Goal: Information Seeking & Learning: Learn about a topic

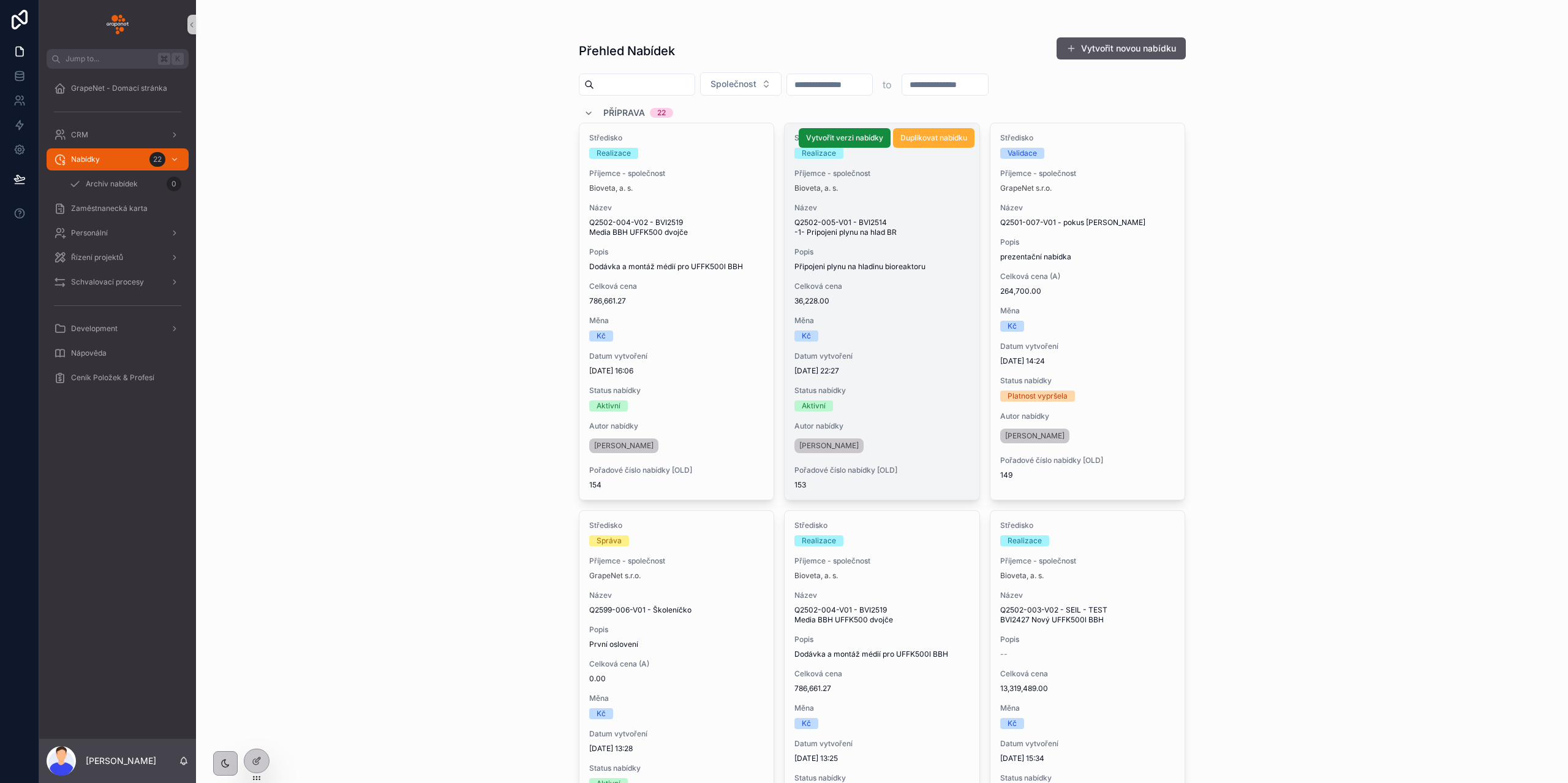
click at [936, 356] on span "Datum vytvoření" at bounding box center [882, 356] width 175 height 10
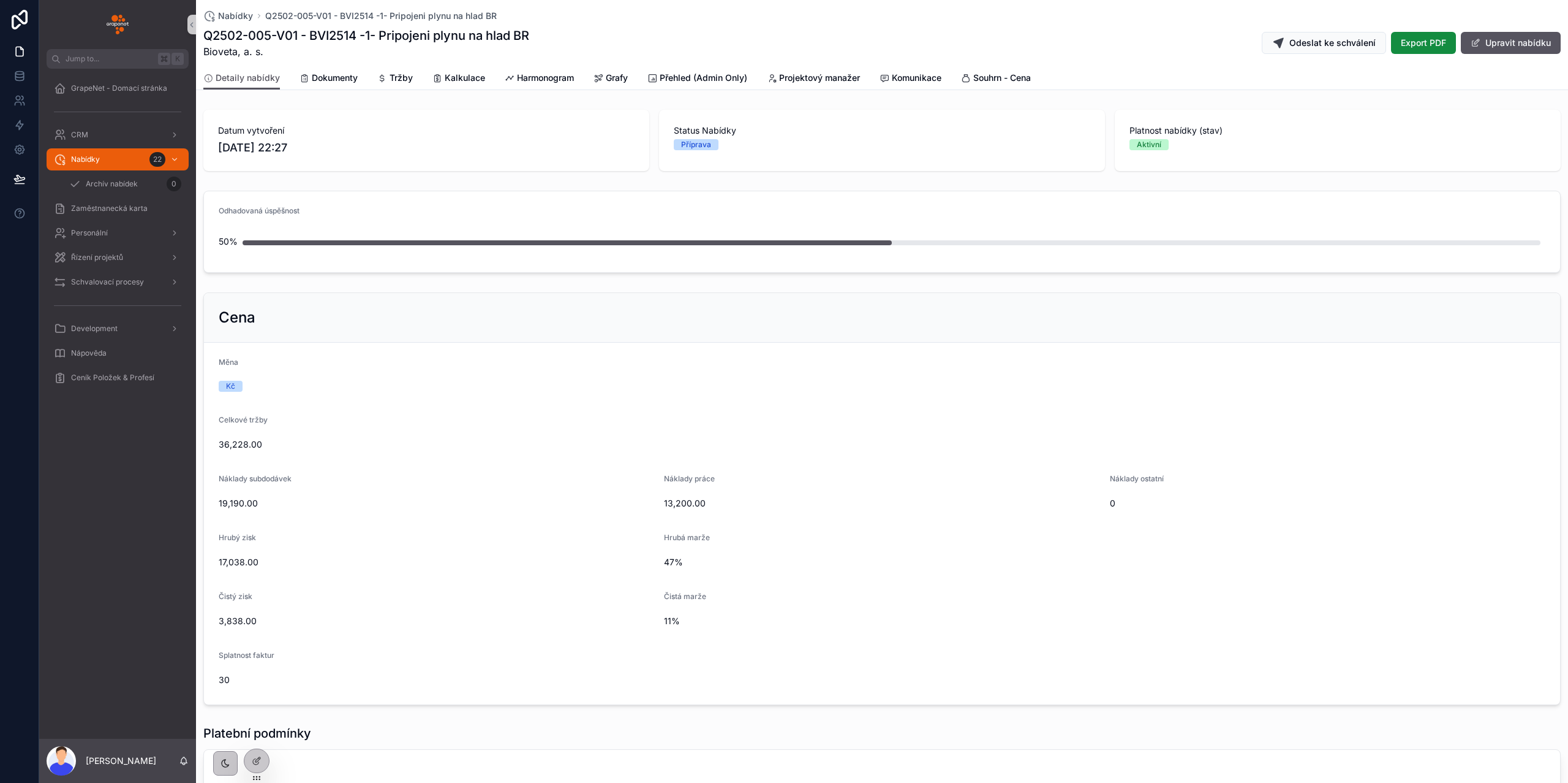
click at [231, 17] on span "Nabídky" at bounding box center [235, 16] width 35 height 12
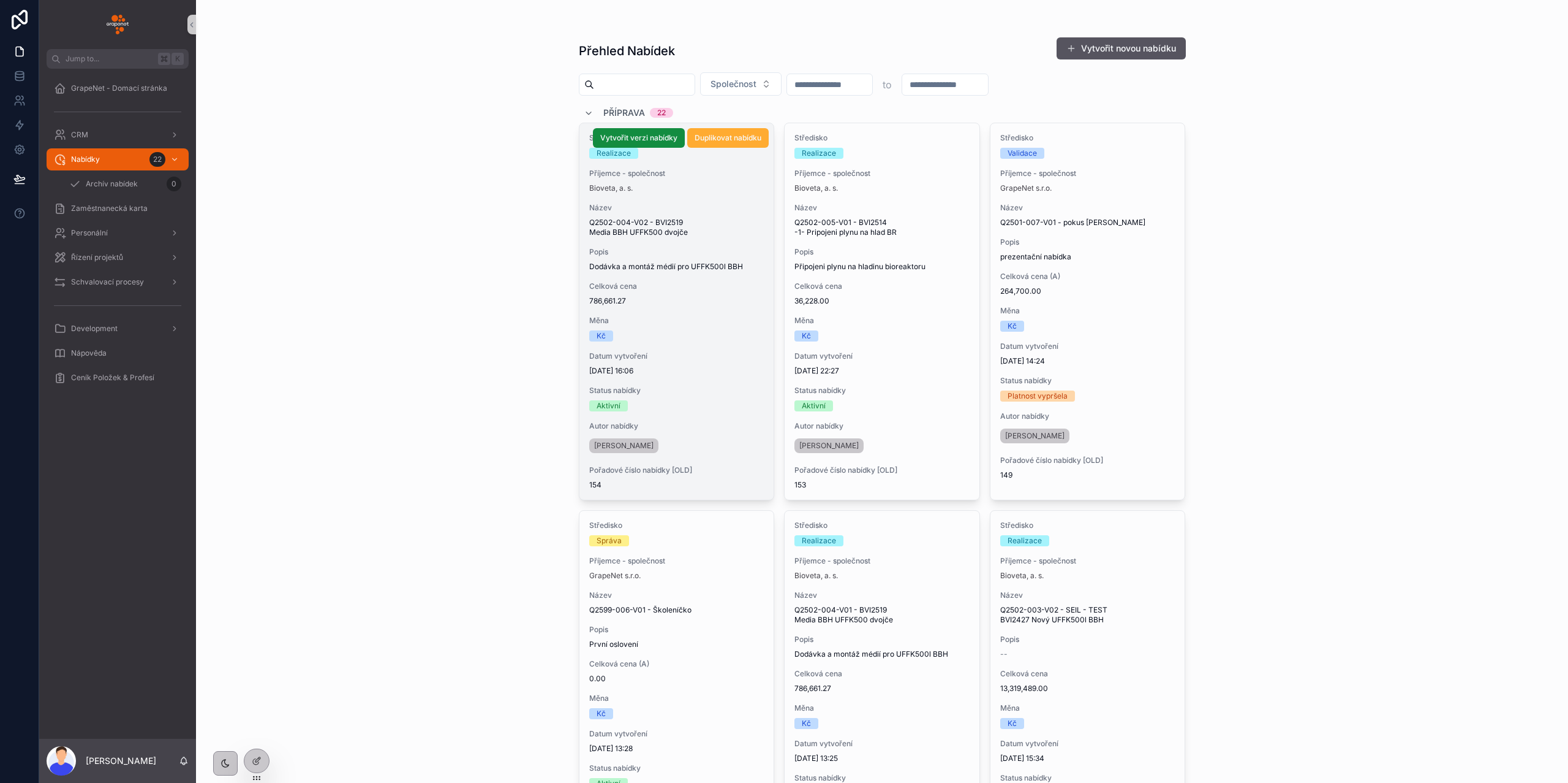
click at [756, 211] on span "Název" at bounding box center [677, 208] width 175 height 10
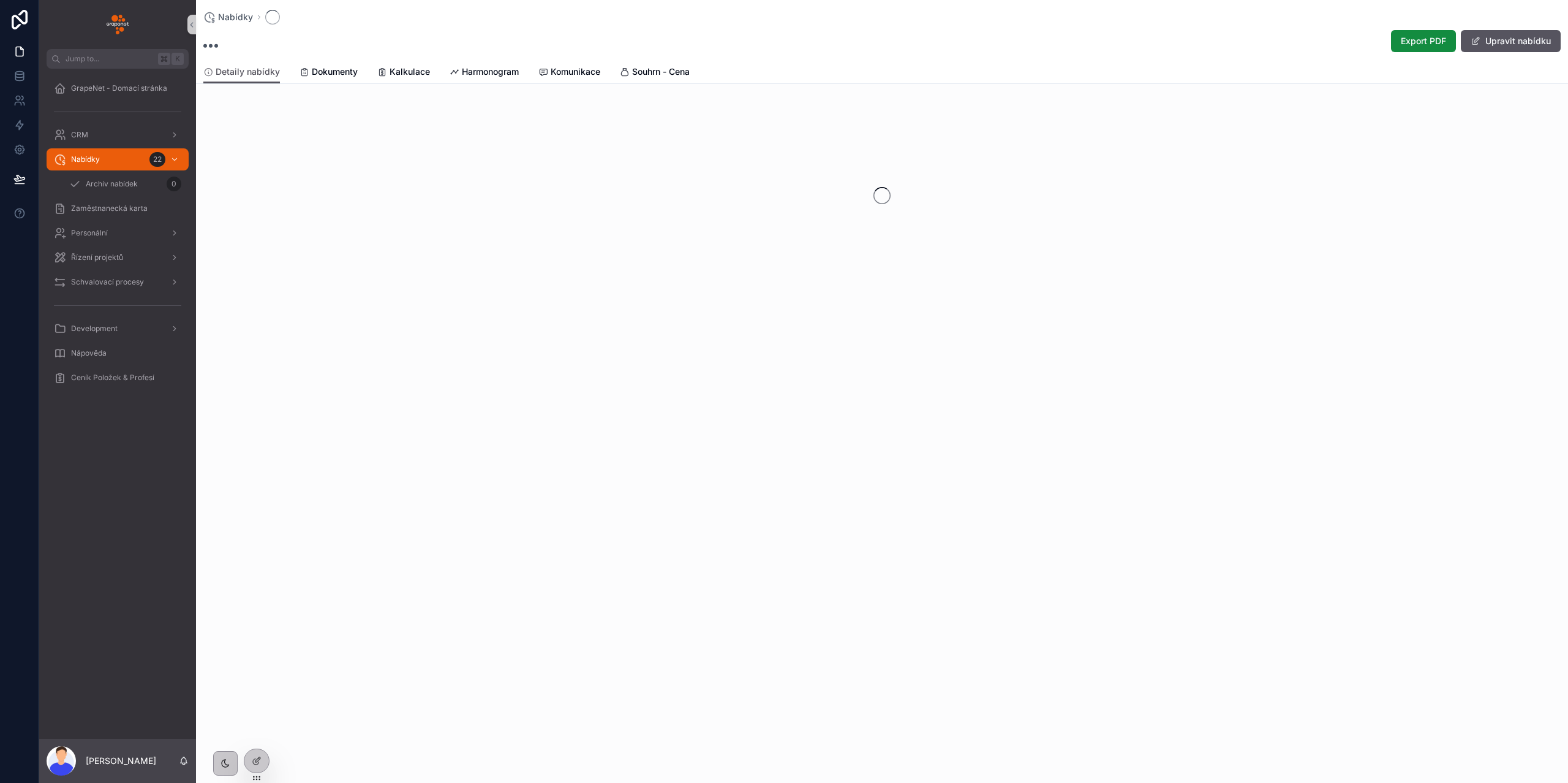
click at [678, 222] on div "scrollable content" at bounding box center [883, 195] width 1373 height 193
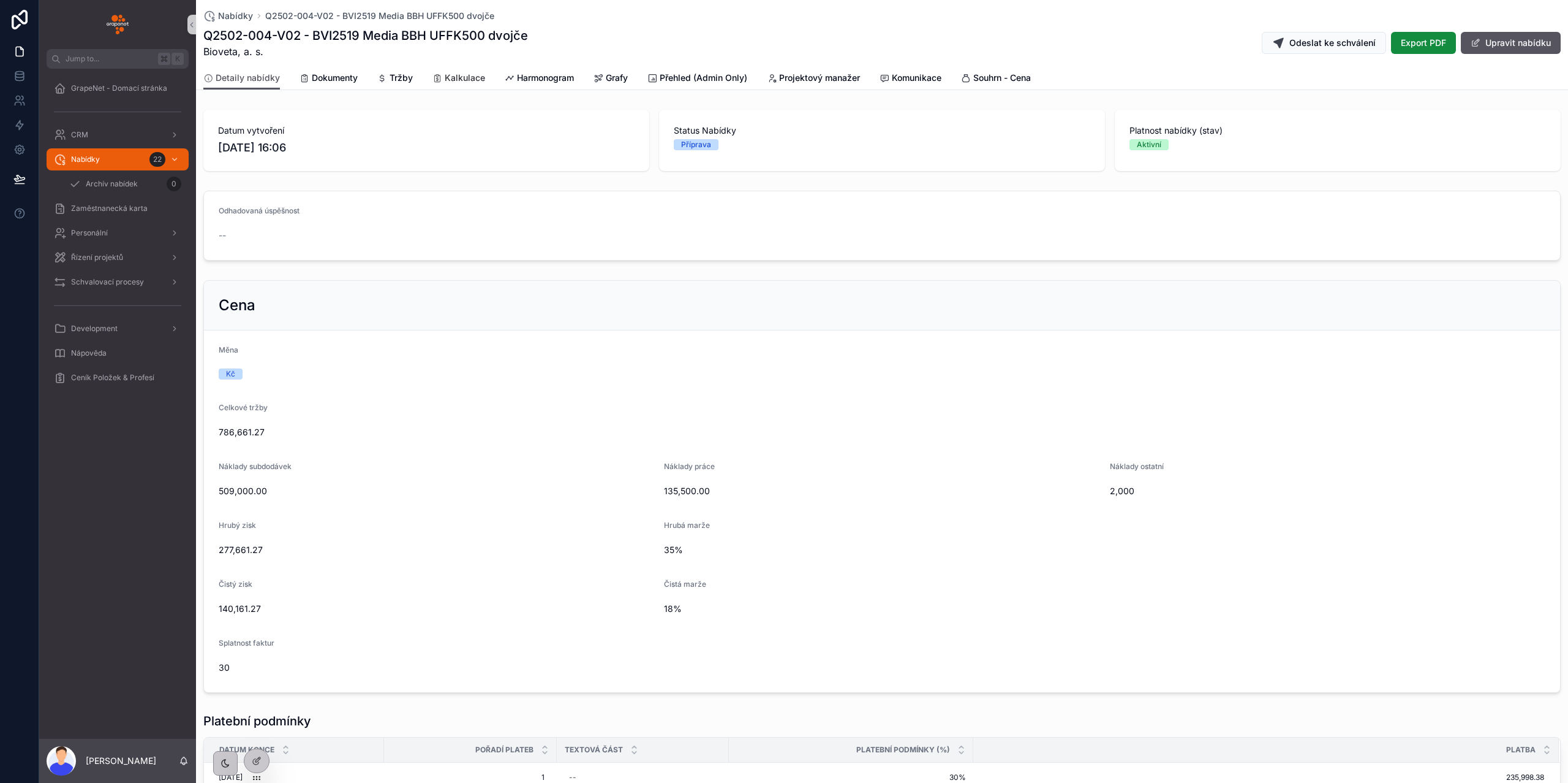
click at [440, 73] on icon "scrollable content" at bounding box center [438, 78] width 10 height 10
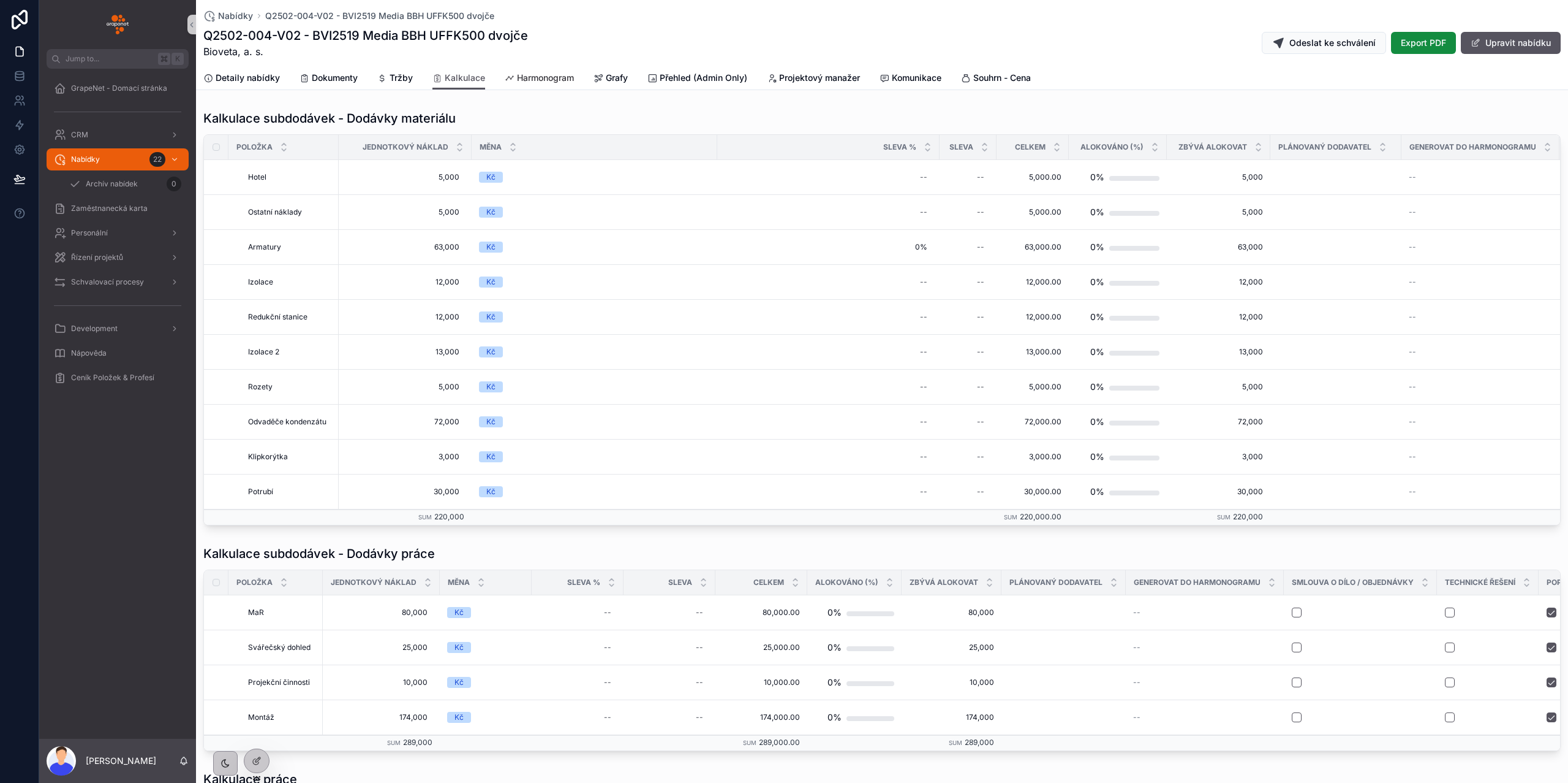
click at [527, 78] on span "Harmonogram" at bounding box center [546, 77] width 57 height 12
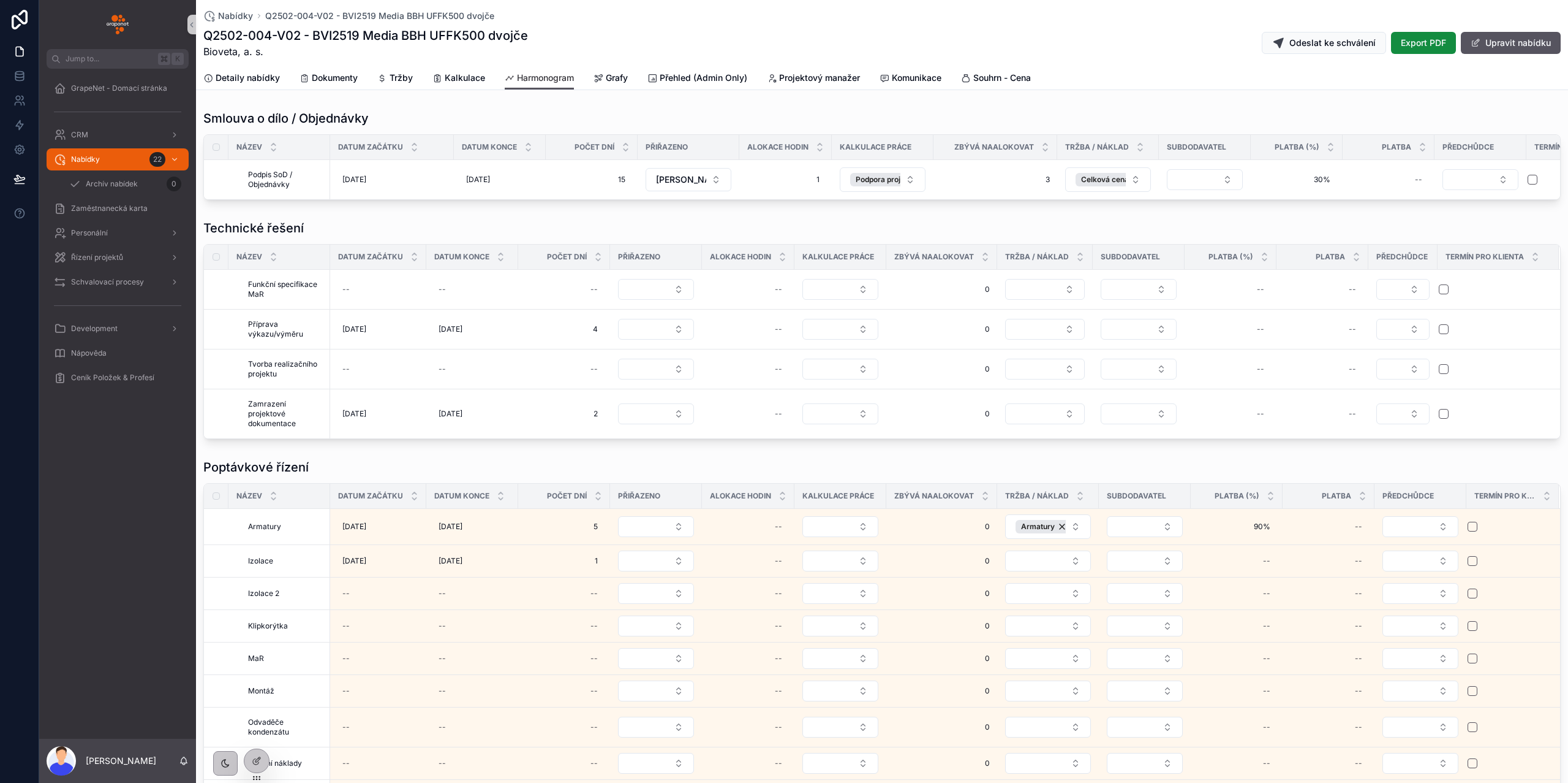
scroll to position [0, 71]
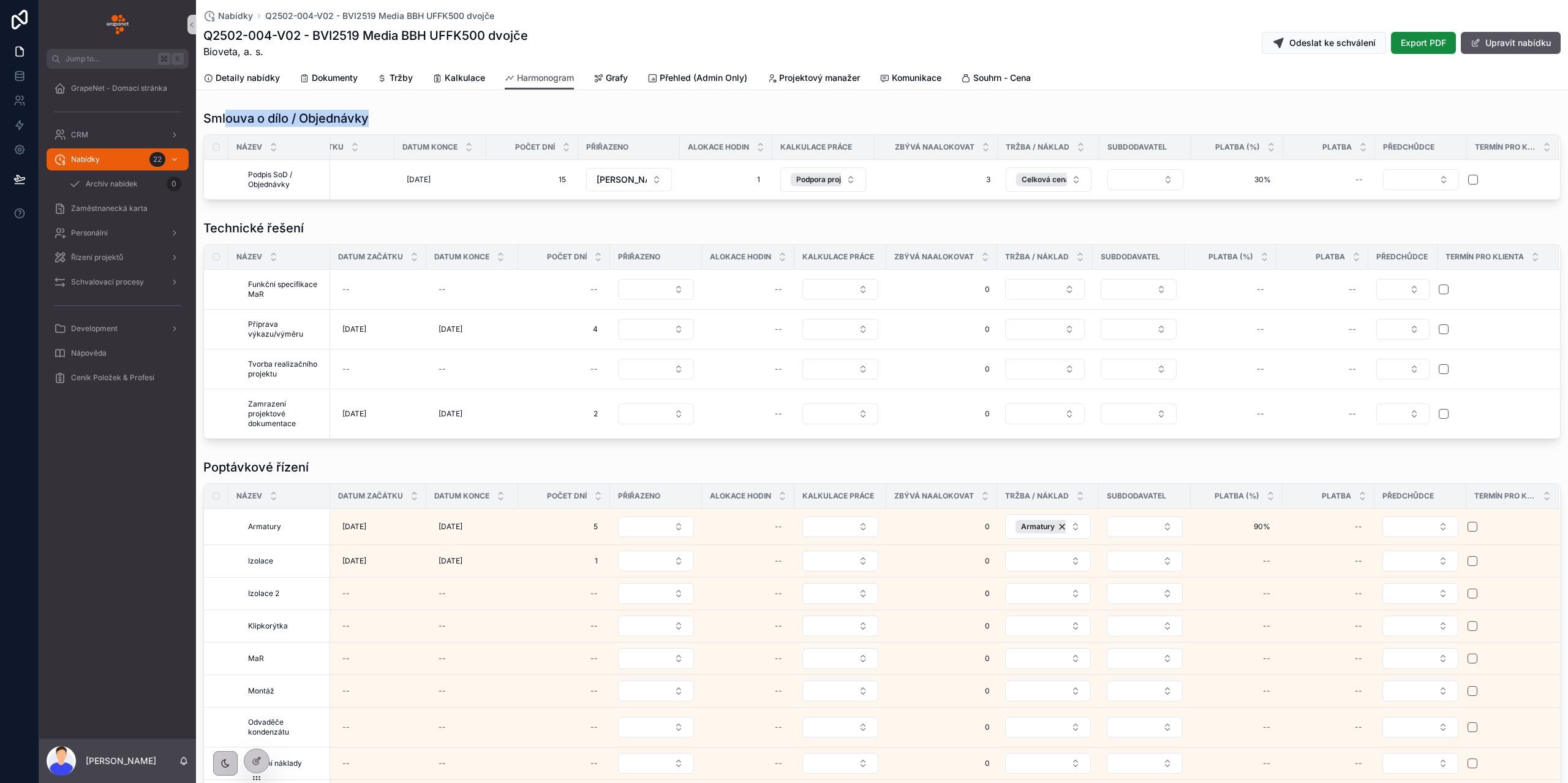
drag, startPoint x: 342, startPoint y: 118, endPoint x: 209, endPoint y: 118, distance: 133.0
click at [209, 118] on div "Smlouva o dílo / Objednávky" at bounding box center [882, 118] width 1358 height 17
click at [205, 119] on h1 "Smlouva o dílo / Objednávky" at bounding box center [285, 118] width 165 height 17
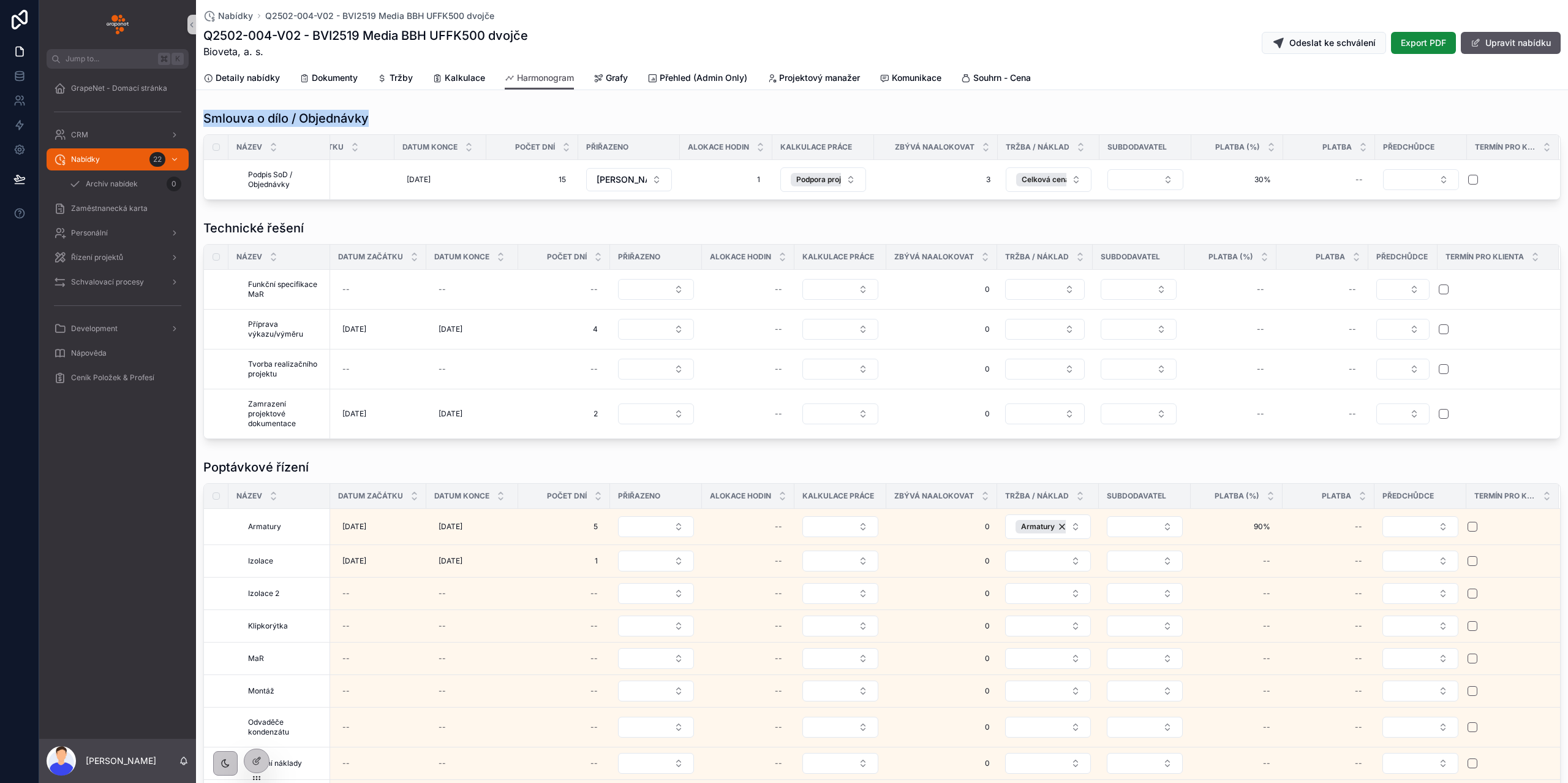
click at [242, 118] on h1 "Smlouva o dílo / Objednávky" at bounding box center [285, 118] width 165 height 17
